Goal: Information Seeking & Learning: Understand process/instructions

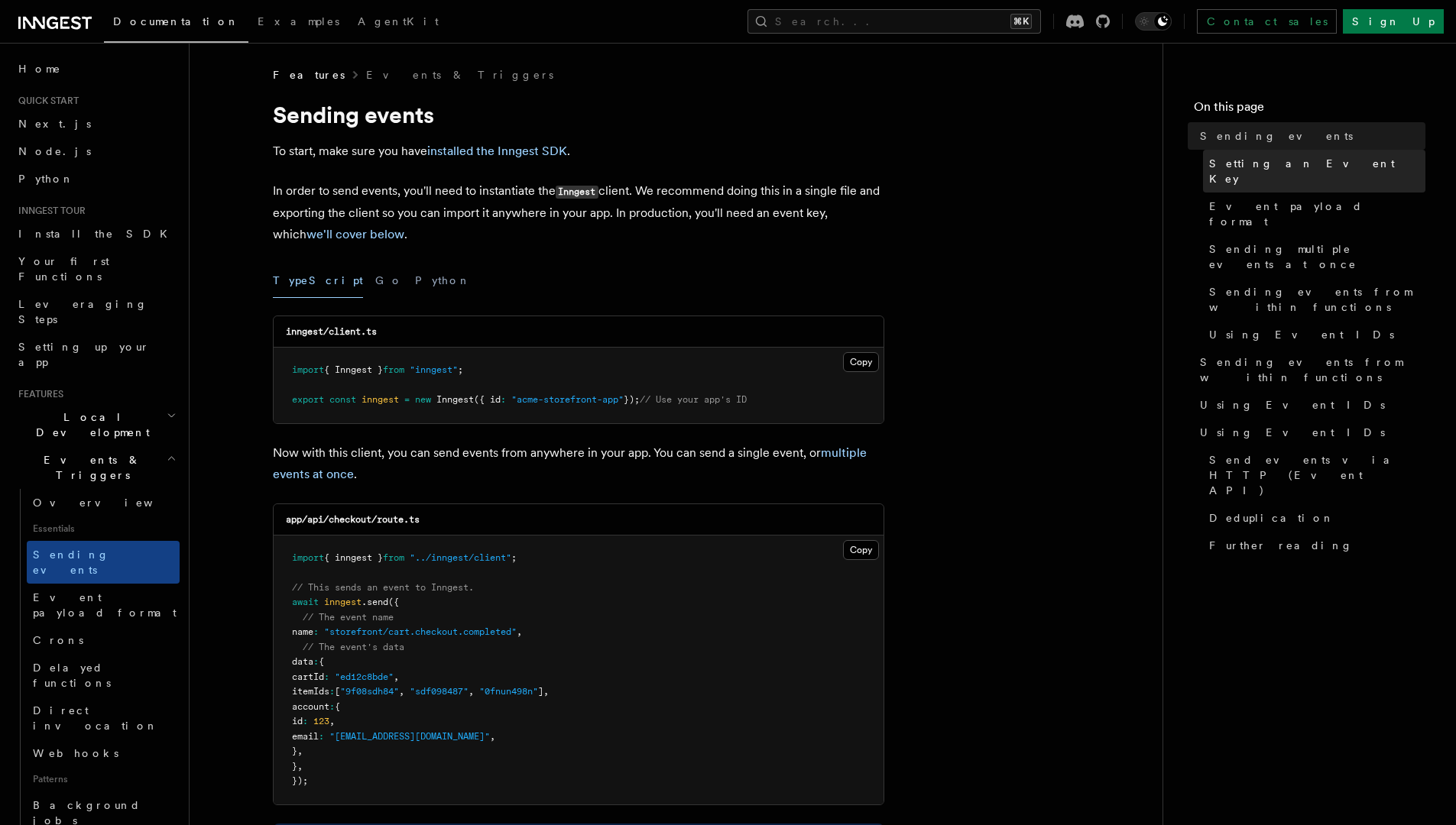
click at [1322, 151] on link "Setting an Event Key" at bounding box center [1314, 171] width 223 height 43
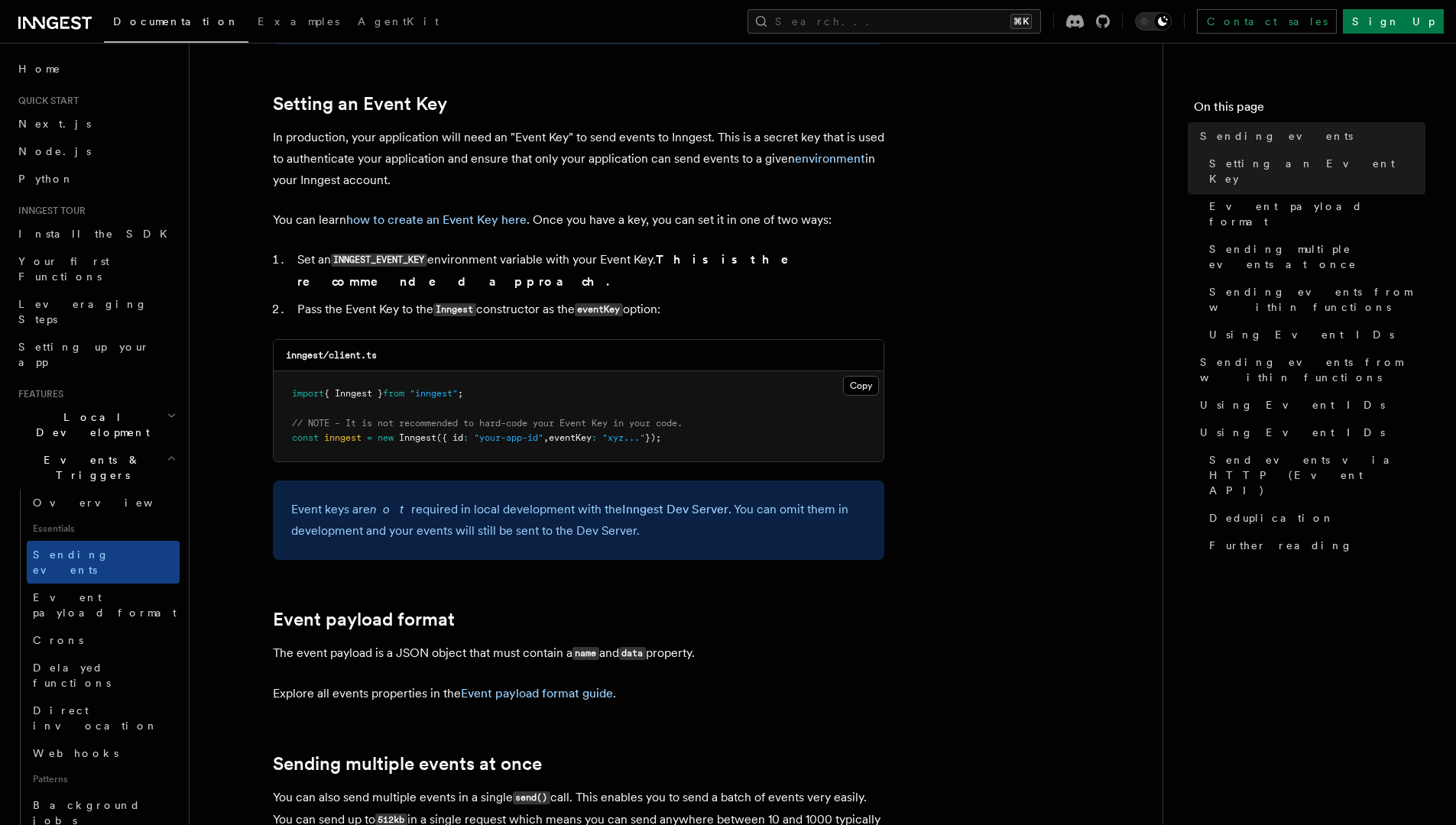
scroll to position [1150, 0]
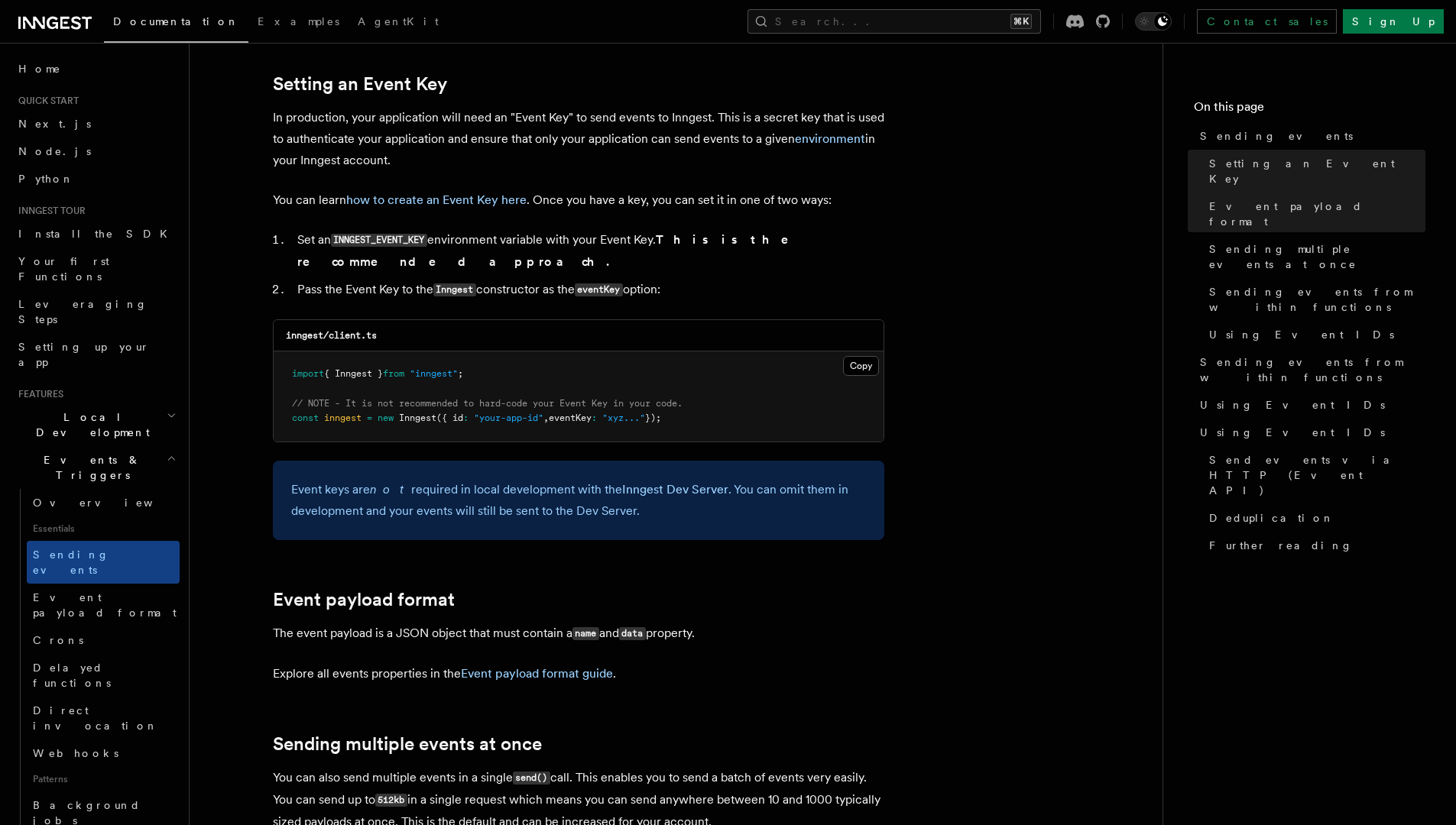
click at [440, 205] on link "how to create an Event Key here" at bounding box center [436, 199] width 180 height 15
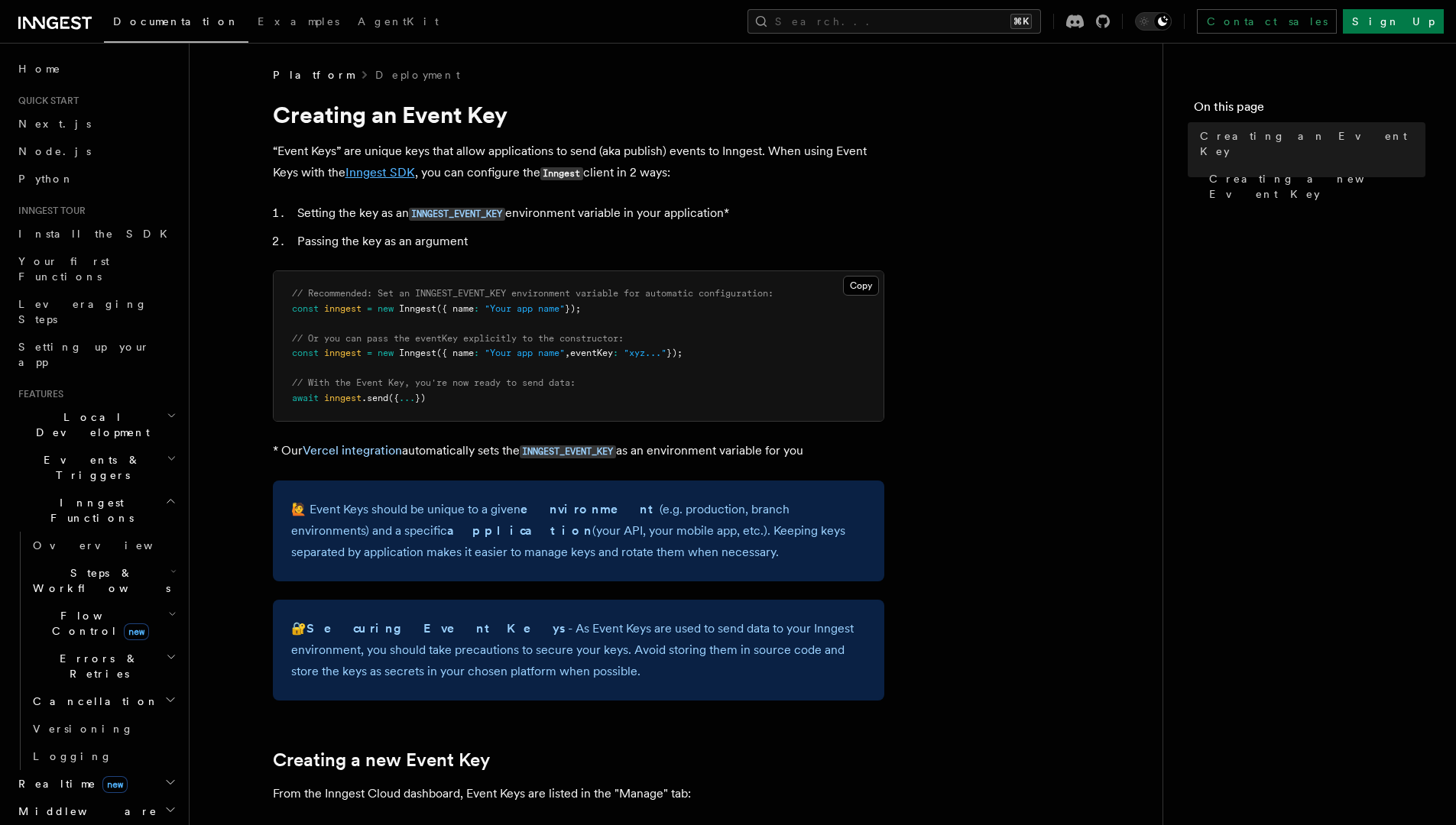
click at [377, 168] on link "Inngest SDK" at bounding box center [380, 172] width 70 height 15
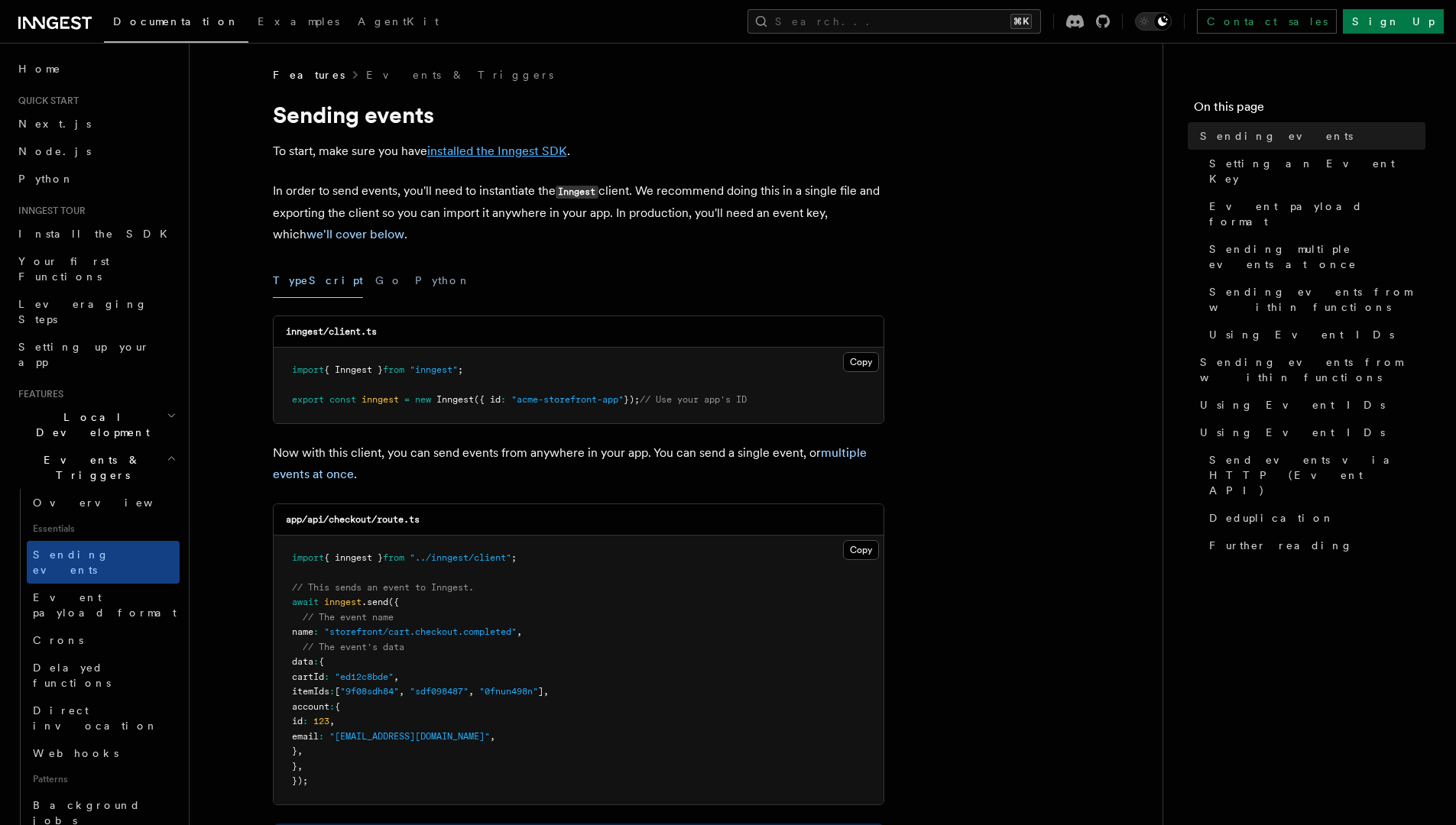
click at [489, 146] on link "installed the Inngest SDK" at bounding box center [496, 150] width 140 height 15
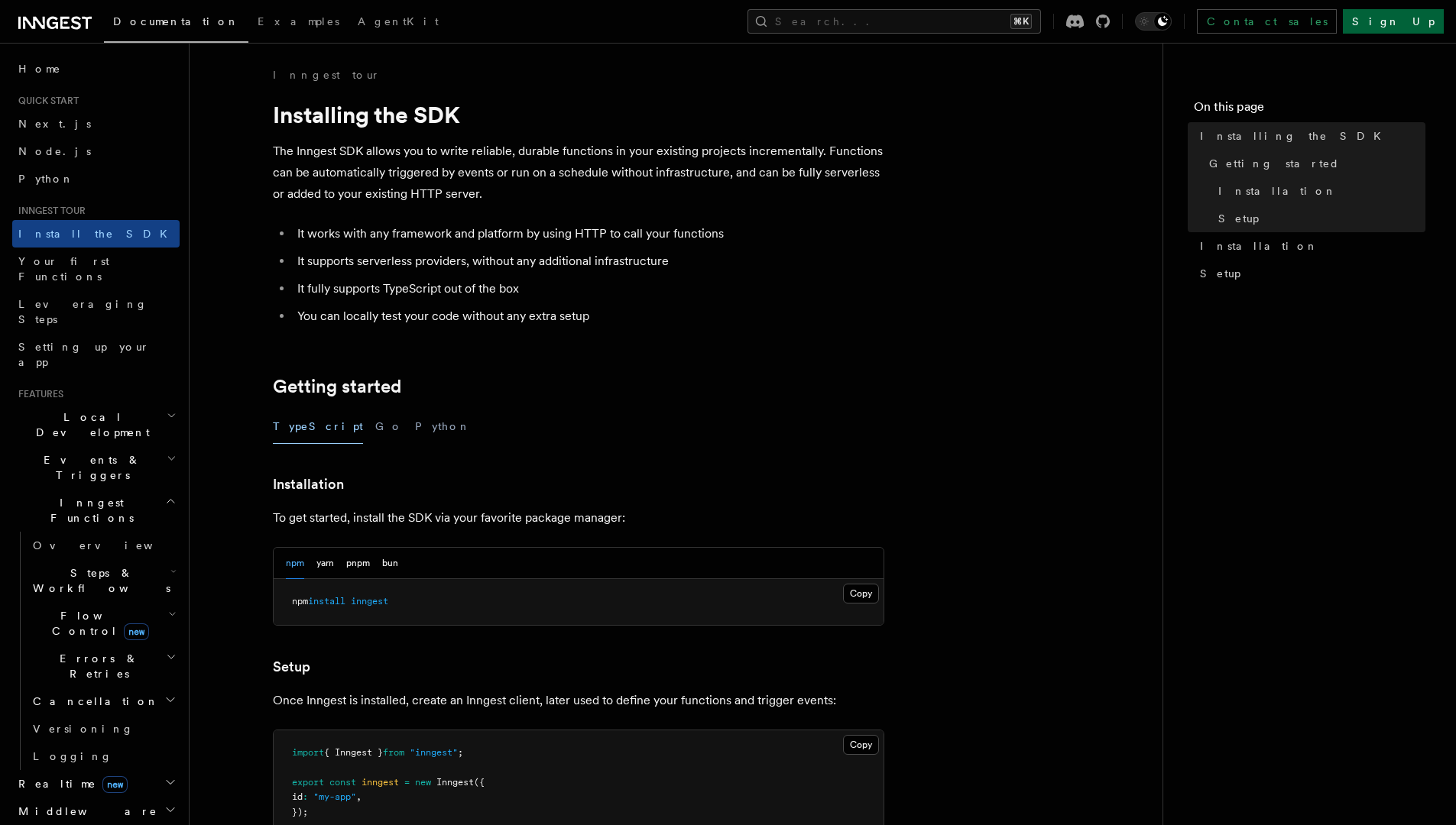
click at [1401, 28] on link "Sign Up" at bounding box center [1393, 20] width 101 height 24
